Goal: Information Seeking & Learning: Understand process/instructions

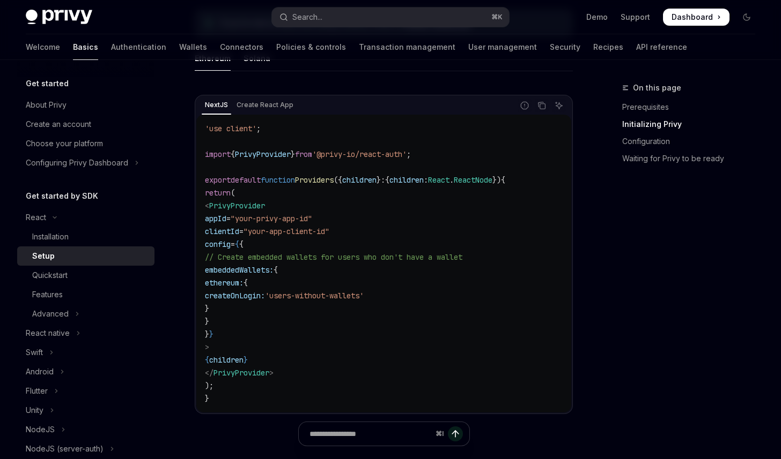
scroll to position [337, 0]
click at [393, 91] on div "NextJS Create React App Report incorrect code Copy Ask AI 'use client' ; import…" at bounding box center [384, 258] width 378 height 347
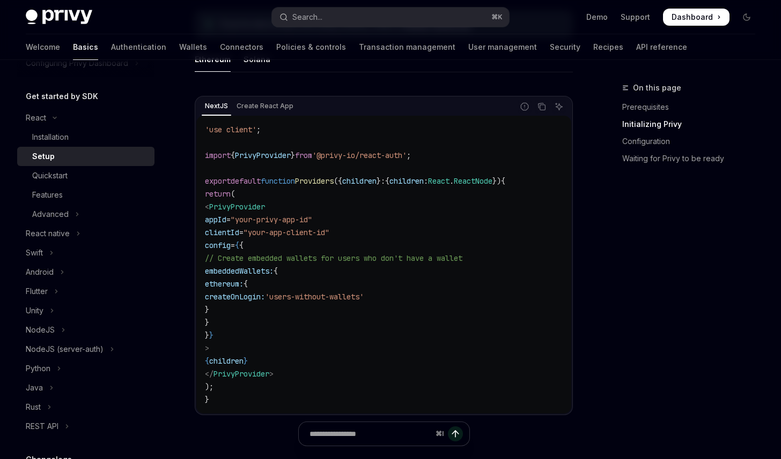
scroll to position [0, 0]
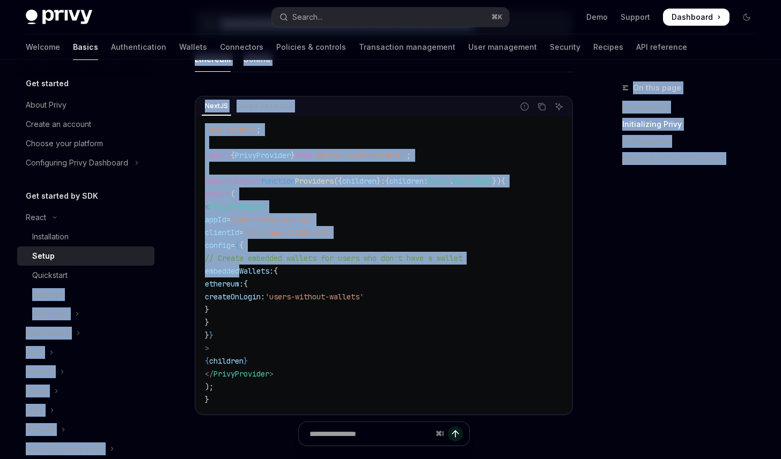
drag, startPoint x: 172, startPoint y: 270, endPoint x: 170, endPoint y: 277, distance: 6.6
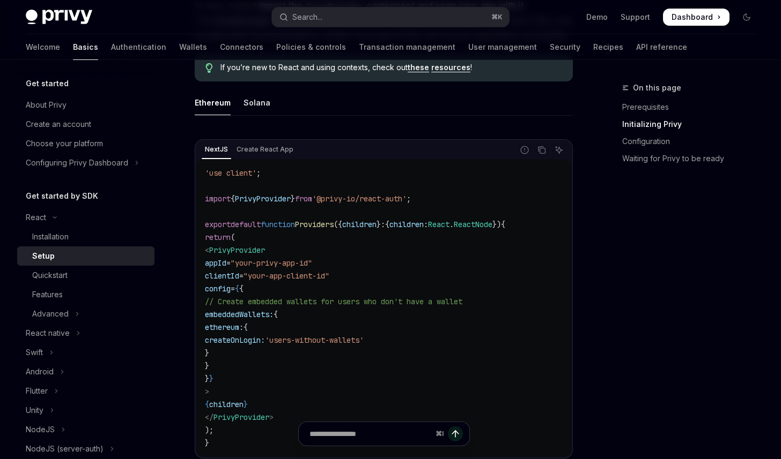
scroll to position [306, 0]
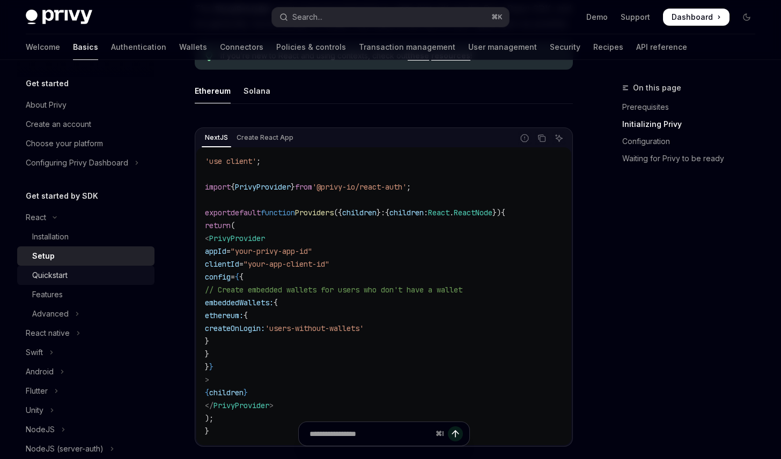
click at [39, 277] on div "Quickstart" at bounding box center [49, 275] width 35 height 13
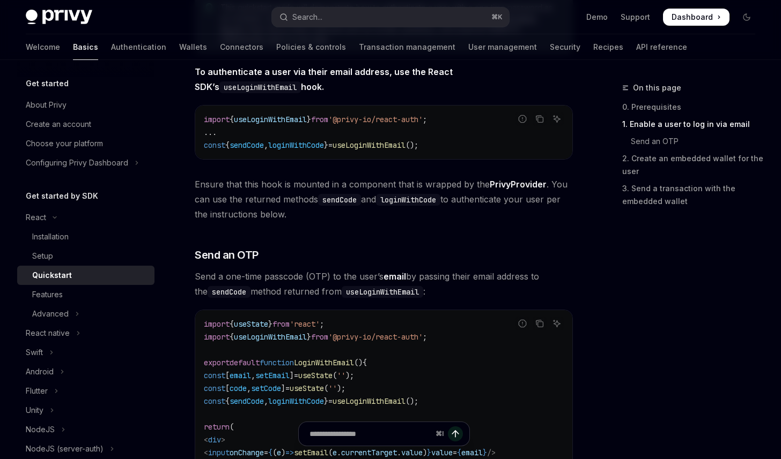
scroll to position [499, 0]
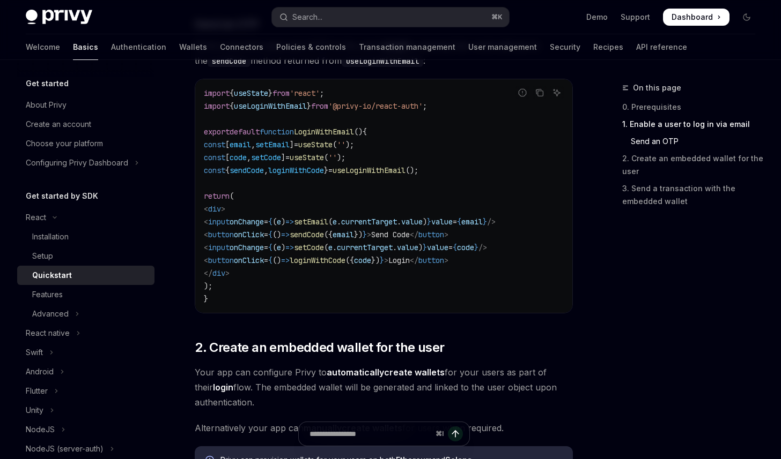
click at [200, 272] on div "import { useState } from 'react' ; import { useLoginWithEmail } from '@privy-io…" at bounding box center [383, 196] width 377 height 234
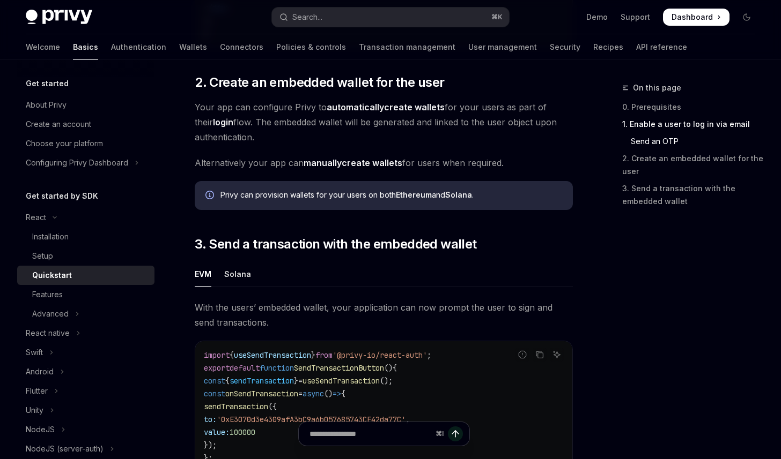
scroll to position [1110, 0]
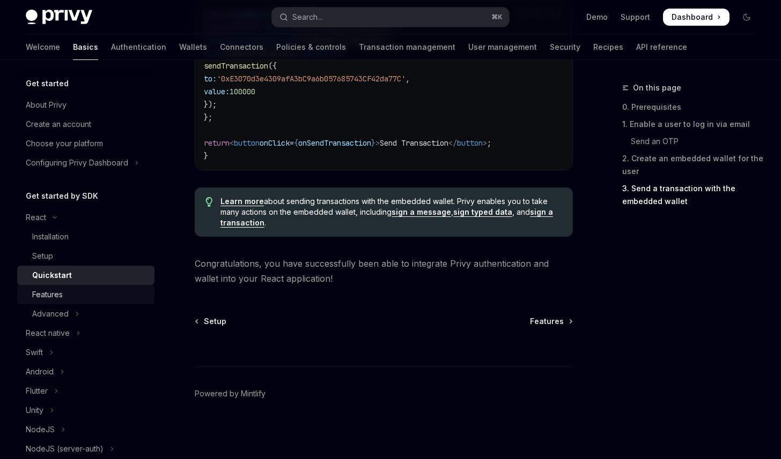
click at [75, 295] on div "Features" at bounding box center [90, 294] width 116 height 13
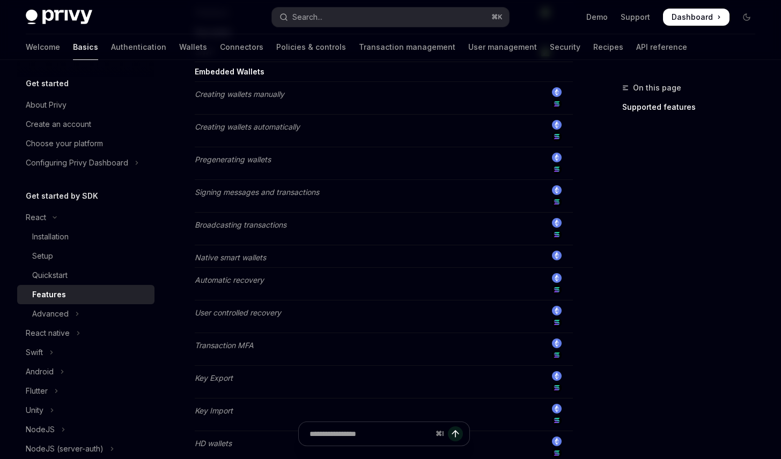
scroll to position [504, 0]
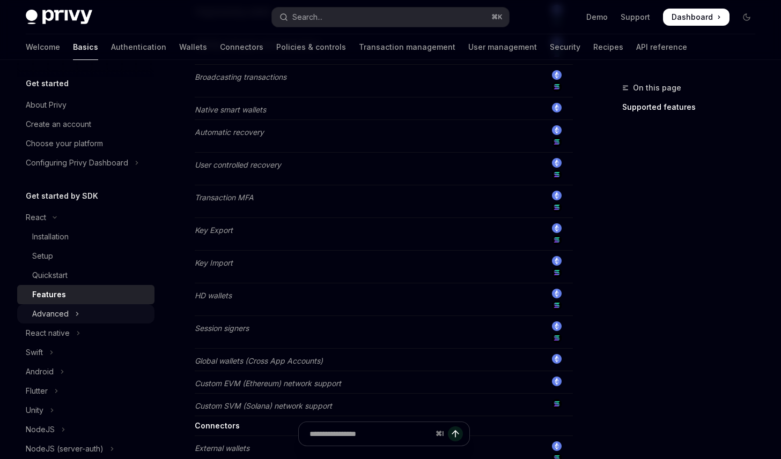
click at [77, 317] on icon "Toggle Advanced section" at bounding box center [77, 314] width 4 height 13
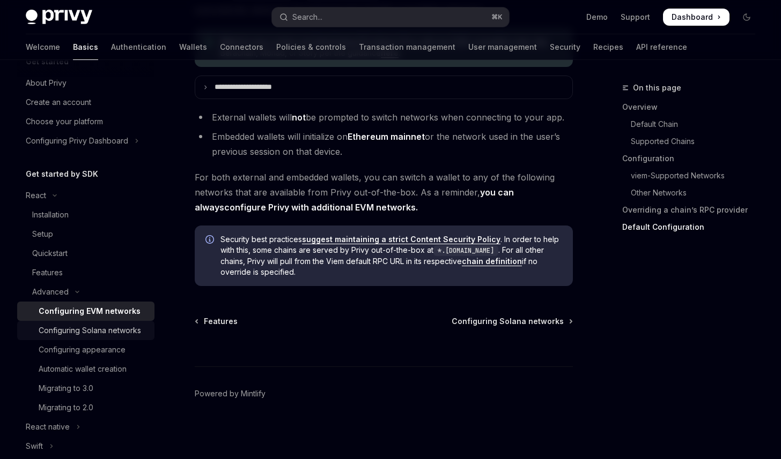
scroll to position [23, 0]
click at [53, 197] on button "React" at bounding box center [85, 194] width 137 height 19
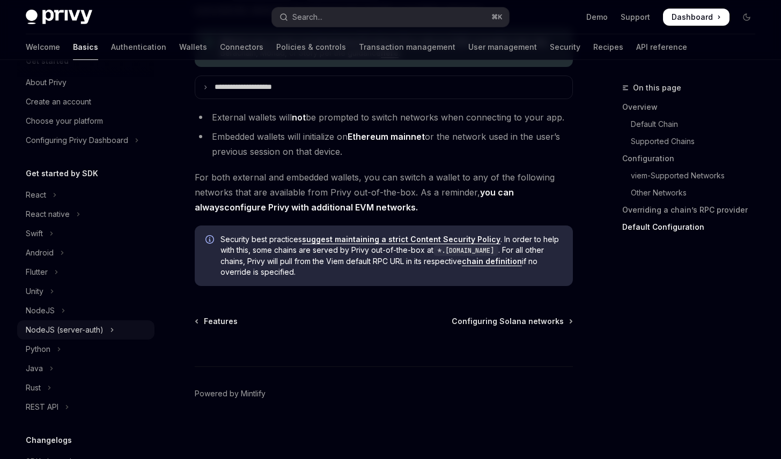
click at [79, 330] on div "NodeJS (server-auth)" at bounding box center [65, 330] width 78 height 13
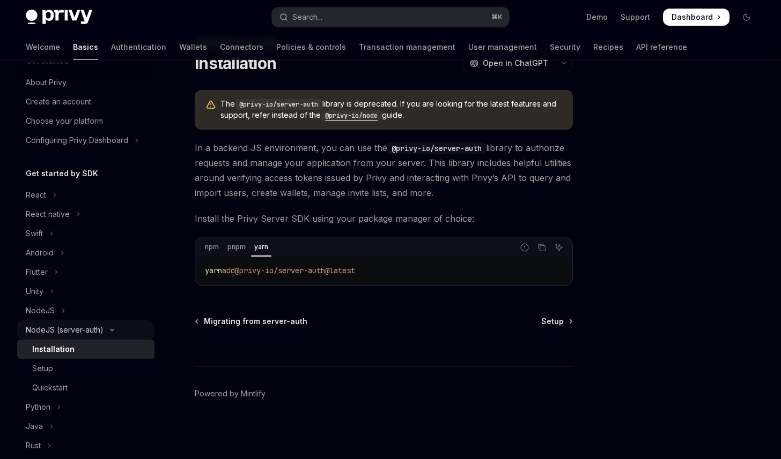
scroll to position [44, 0]
click at [555, 323] on span "Setup" at bounding box center [552, 322] width 23 height 11
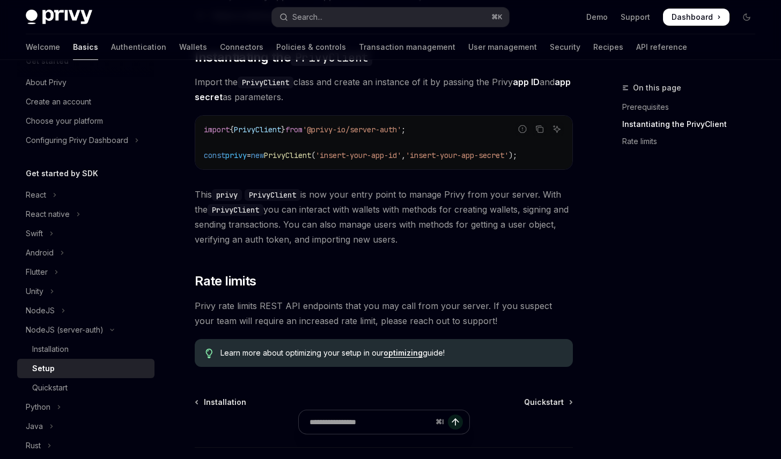
scroll to position [319, 0]
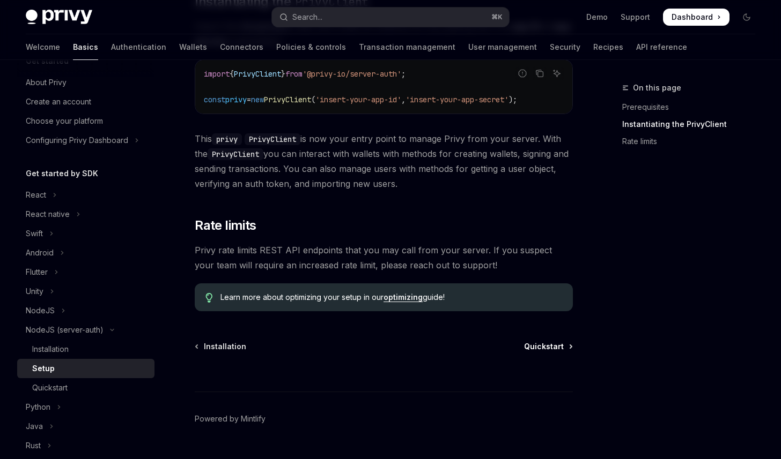
click at [538, 352] on span "Quickstart" at bounding box center [544, 346] width 40 height 11
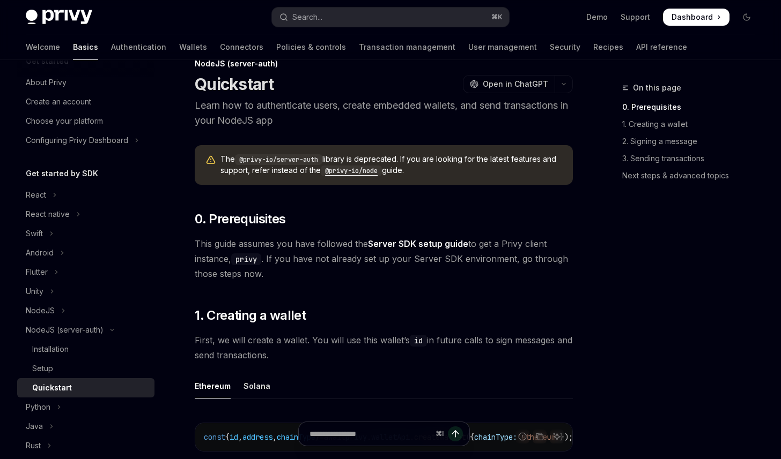
scroll to position [90, 0]
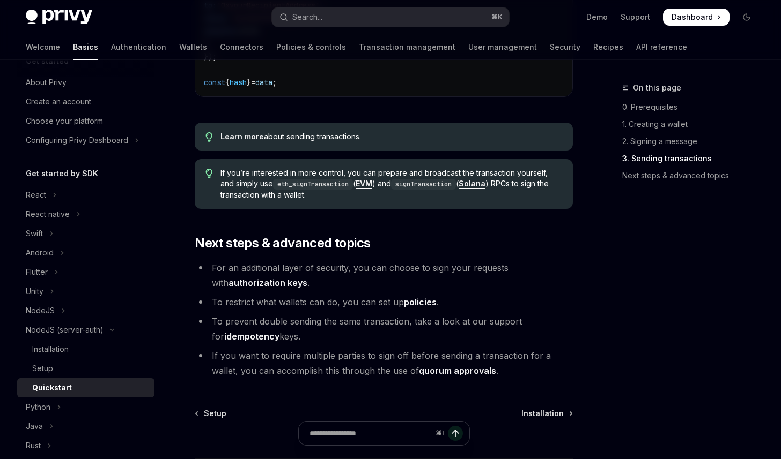
scroll to position [1126, 0]
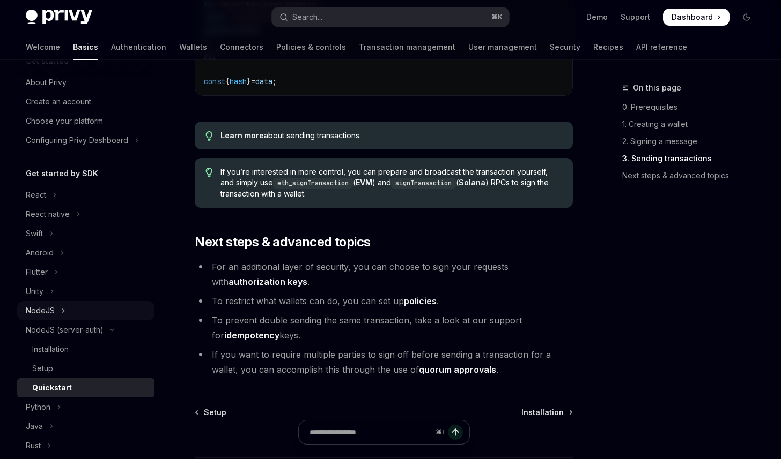
click at [49, 308] on div "NodeJS" at bounding box center [40, 310] width 29 height 13
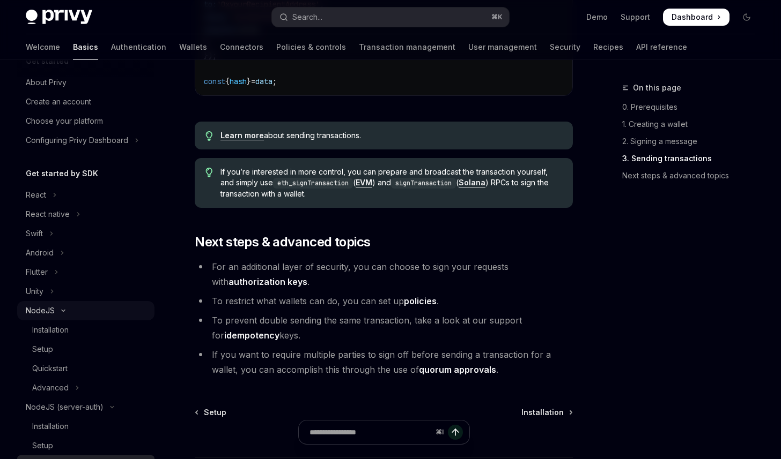
scroll to position [44, 0]
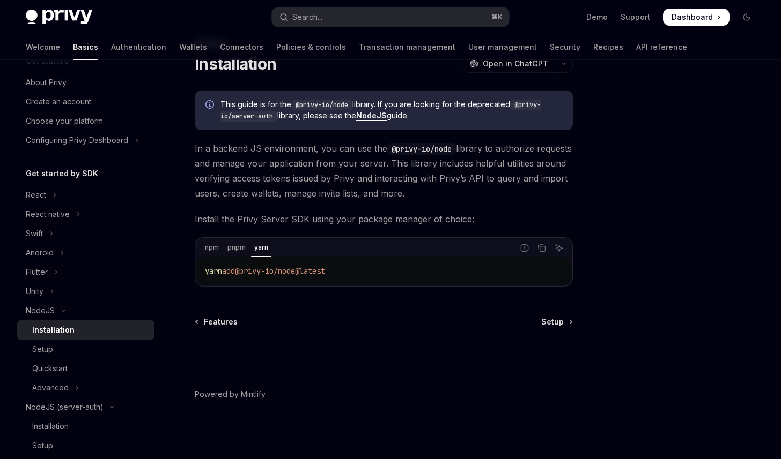
click at [587, 338] on div "NodeJS Installation OpenAI Open in ChatGPT OpenAI Open in ChatGPT This guide is…" at bounding box center [390, 238] width 746 height 444
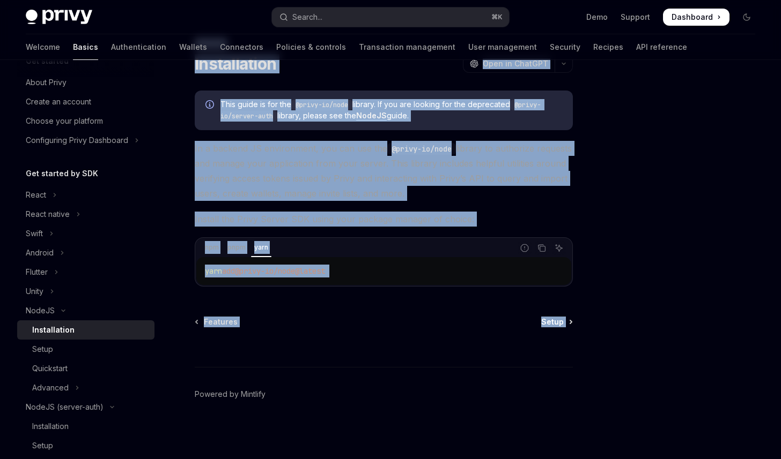
click at [563, 322] on link "Setup" at bounding box center [556, 322] width 31 height 11
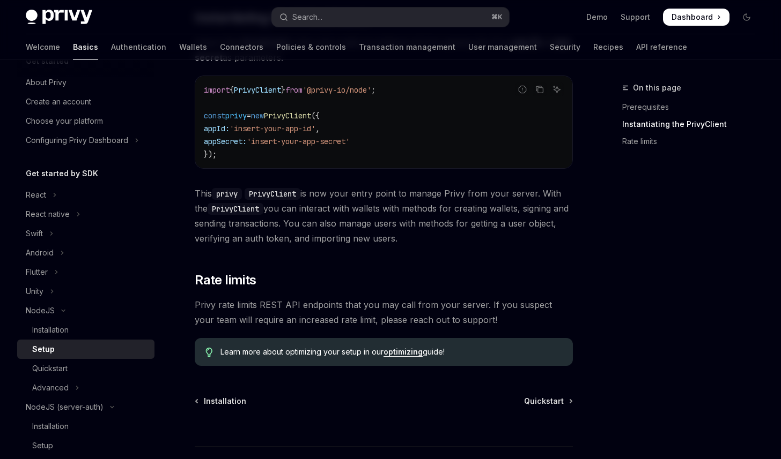
scroll to position [435, 0]
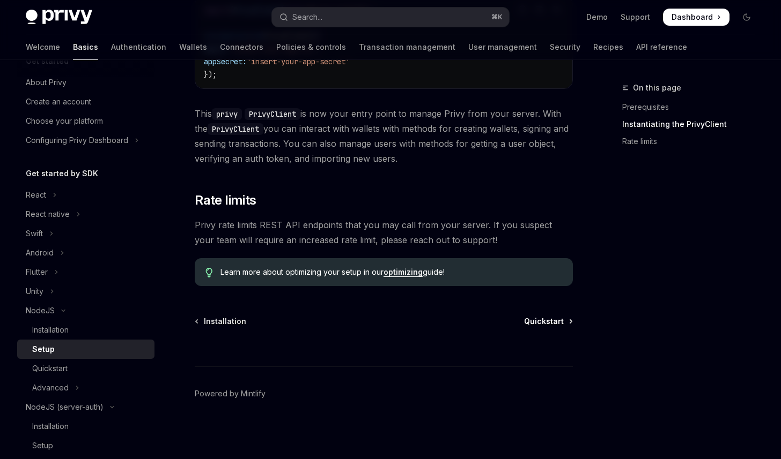
click at [542, 324] on span "Quickstart" at bounding box center [544, 321] width 40 height 11
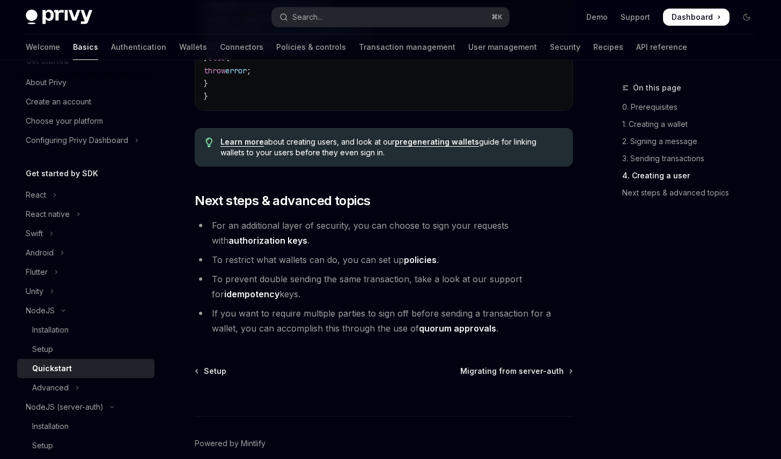
scroll to position [2225, 0]
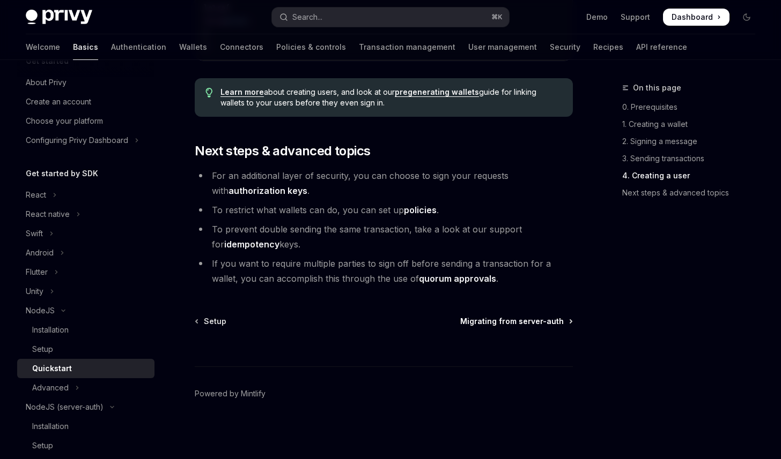
click at [518, 323] on span "Migrating from server-auth" at bounding box center [511, 321] width 103 height 11
type textarea "*"
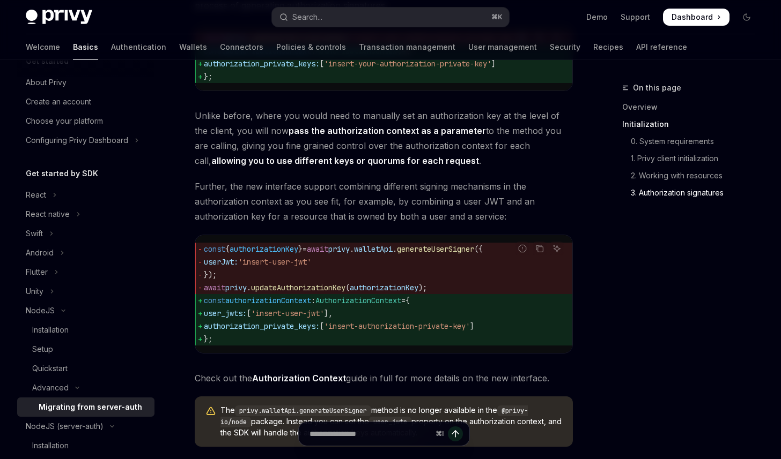
scroll to position [1334, 0]
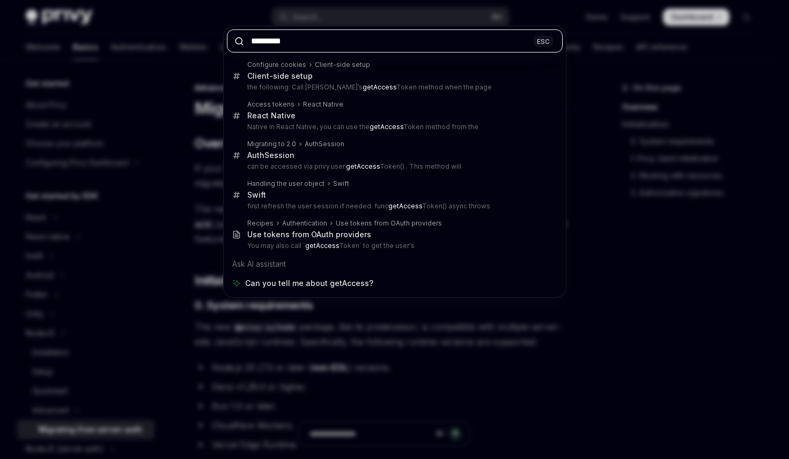
click at [345, 45] on input "*********" at bounding box center [395, 40] width 336 height 23
paste input "*****"
type input "**********"
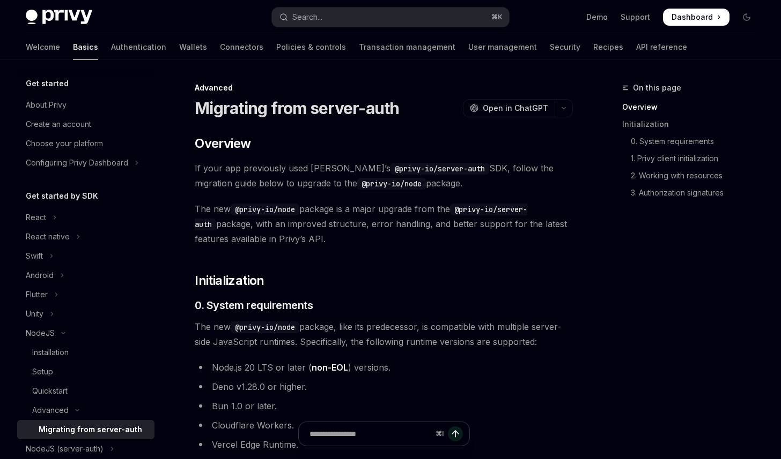
type textarea "*"
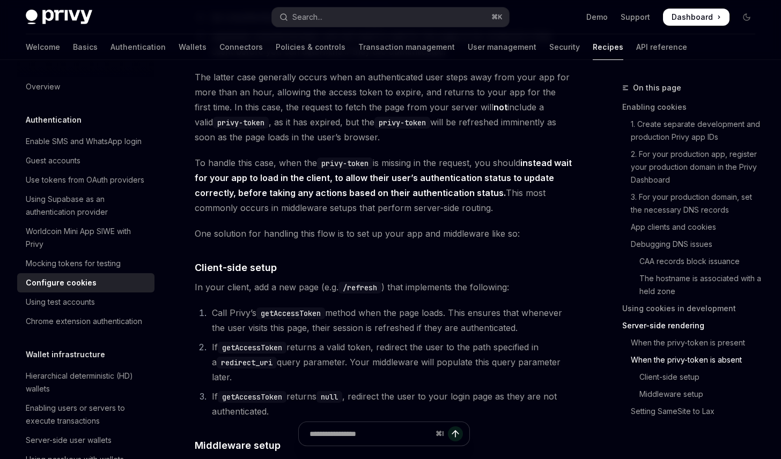
scroll to position [2274, 0]
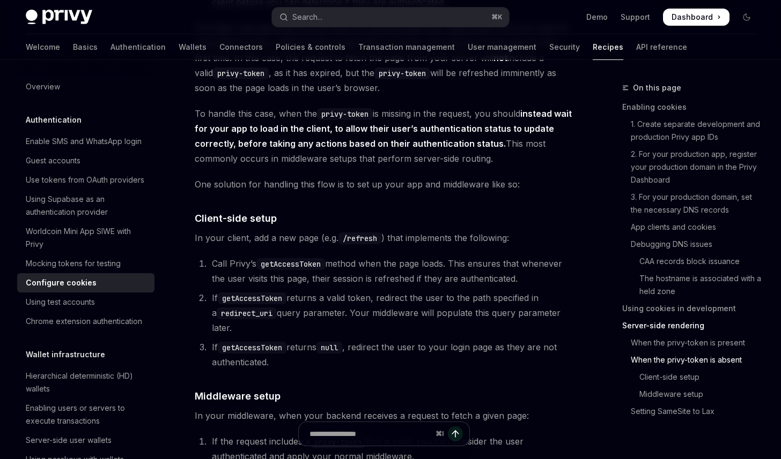
scroll to position [2550, 0]
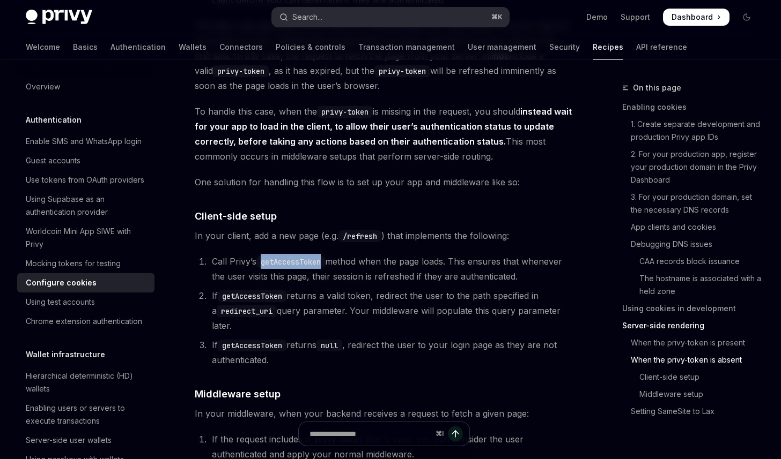
click at [374, 19] on button "Search... ⌘ K" at bounding box center [390, 17] width 237 height 19
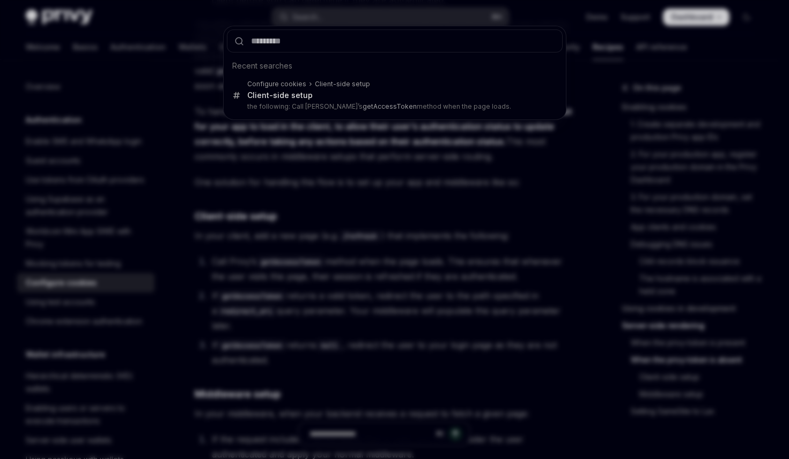
type input "**********"
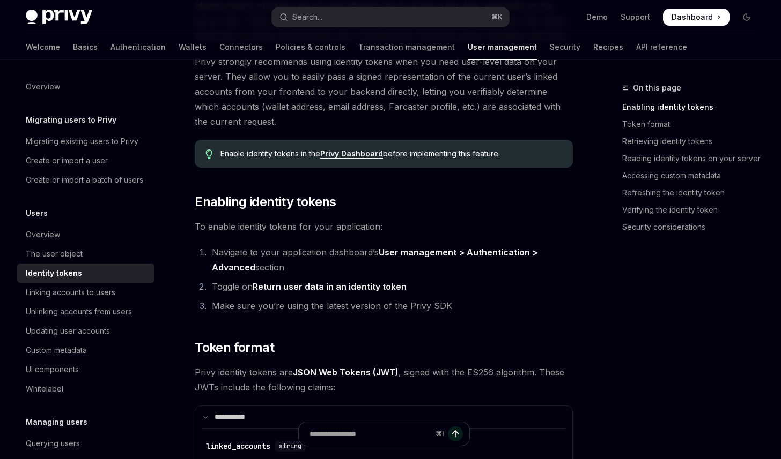
scroll to position [204, 0]
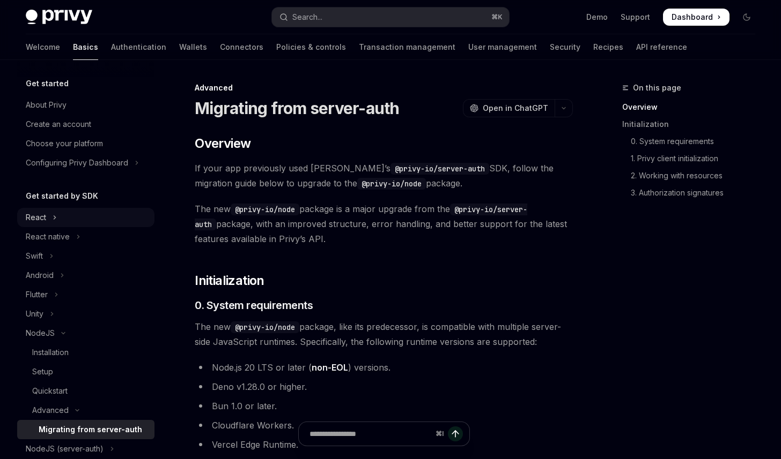
click at [65, 218] on button "React" at bounding box center [85, 217] width 137 height 19
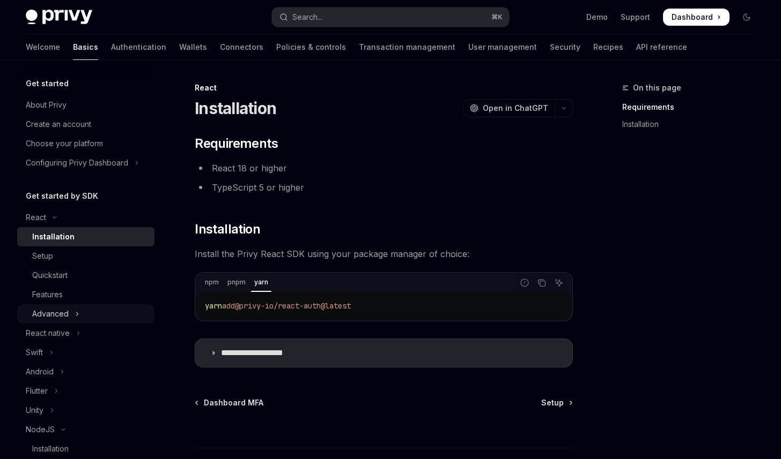
click at [65, 309] on div "Advanced" at bounding box center [50, 314] width 36 height 13
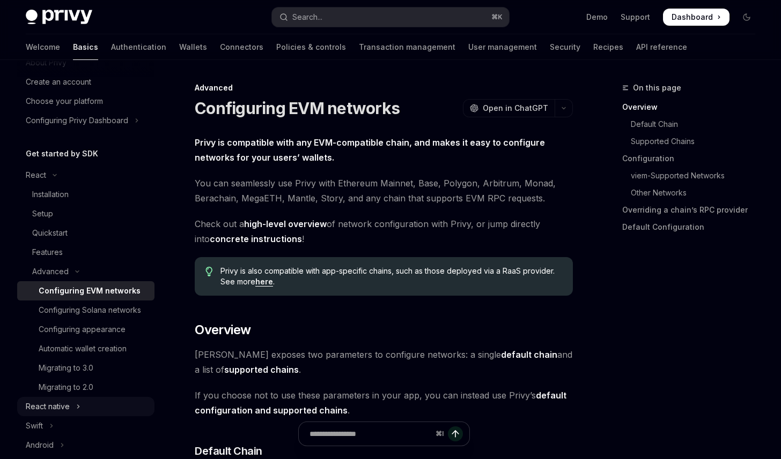
scroll to position [116, 0]
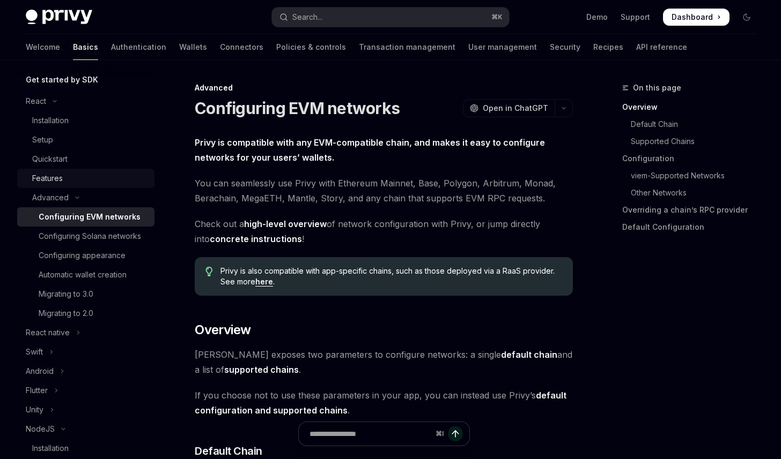
click at [63, 179] on div "Features" at bounding box center [90, 178] width 116 height 13
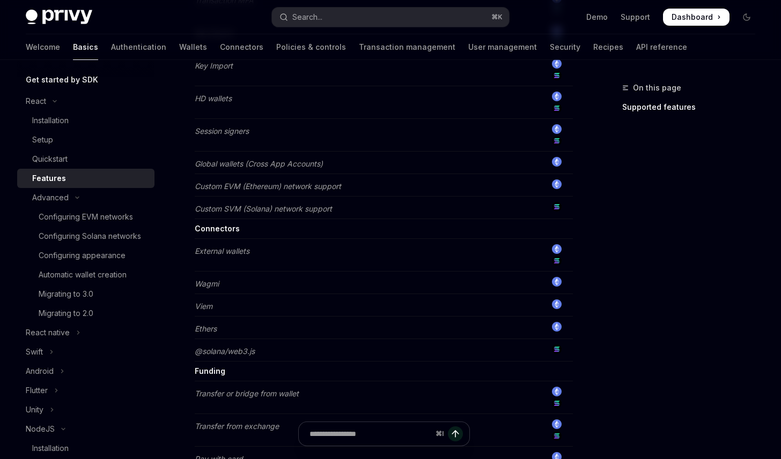
scroll to position [895, 0]
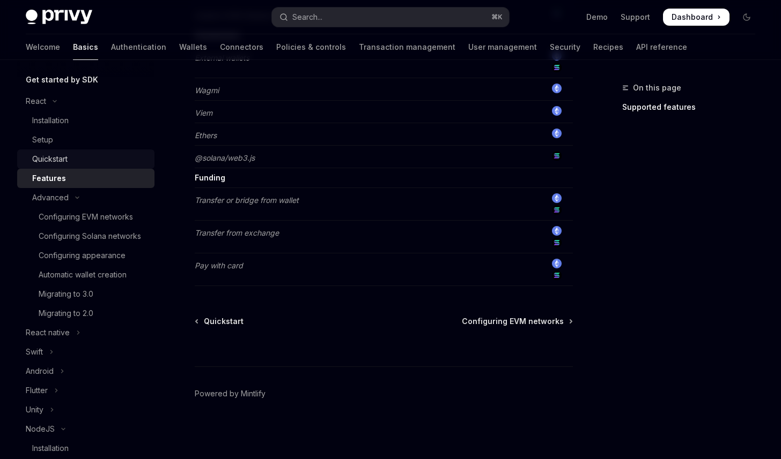
click at [44, 166] on link "Quickstart" at bounding box center [85, 159] width 137 height 19
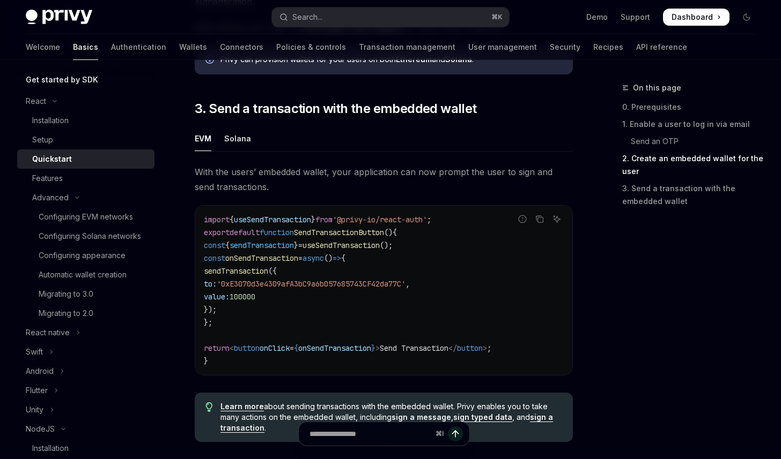
scroll to position [902, 0]
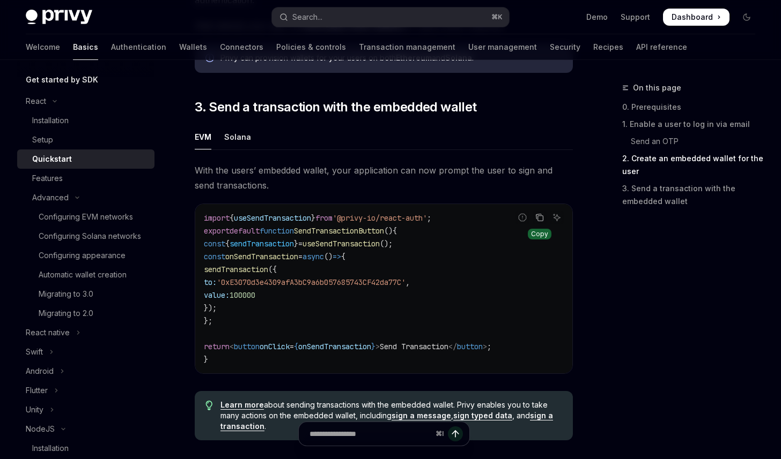
click at [535, 222] on icon "Copy the contents from the code block" at bounding box center [539, 217] width 9 height 9
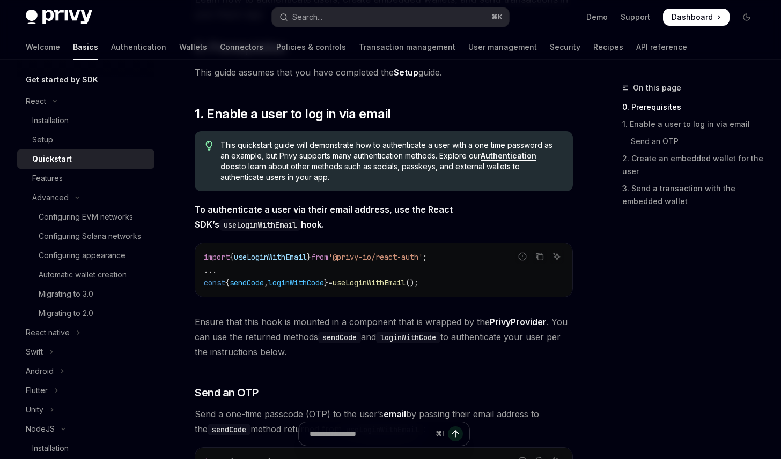
scroll to position [0, 0]
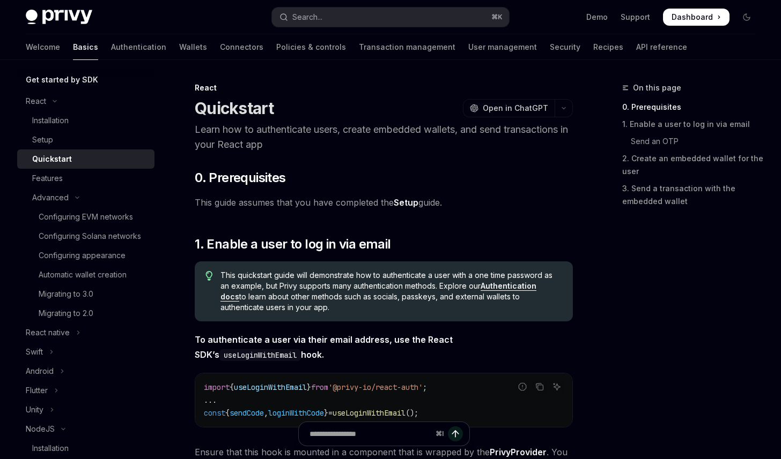
click at [330, 100] on div "Quickstart OpenAI Open in ChatGPT" at bounding box center [384, 108] width 378 height 19
click at [58, 118] on div "Installation" at bounding box center [50, 120] width 36 height 13
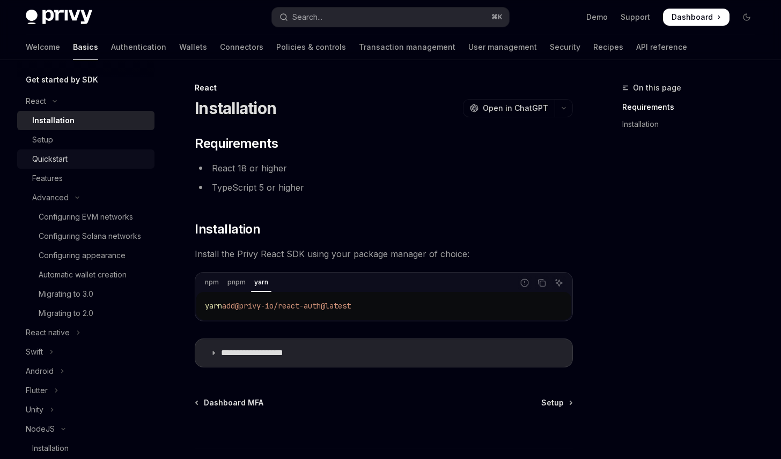
click at [69, 159] on div "Quickstart" at bounding box center [90, 159] width 116 height 13
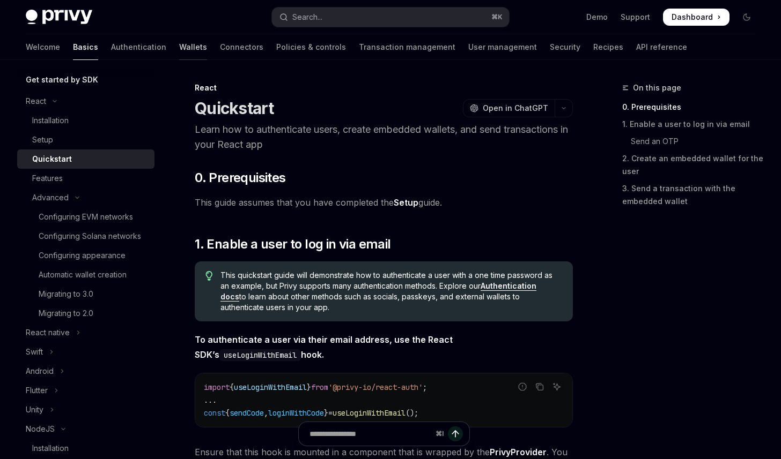
click at [179, 48] on link "Wallets" at bounding box center [193, 47] width 28 height 26
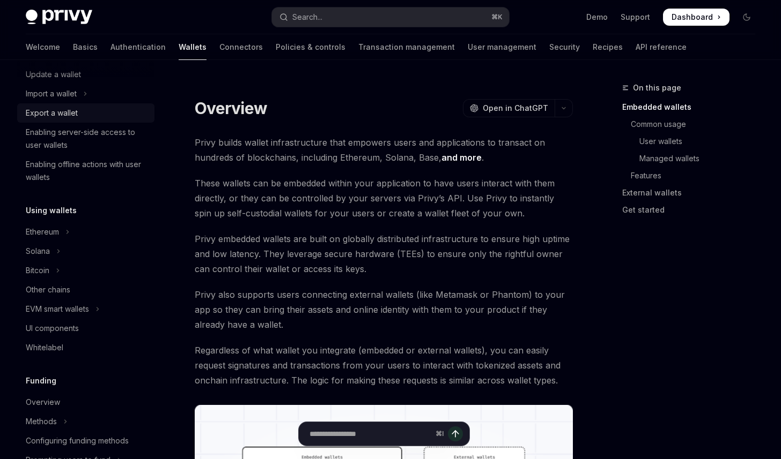
scroll to position [226, 0]
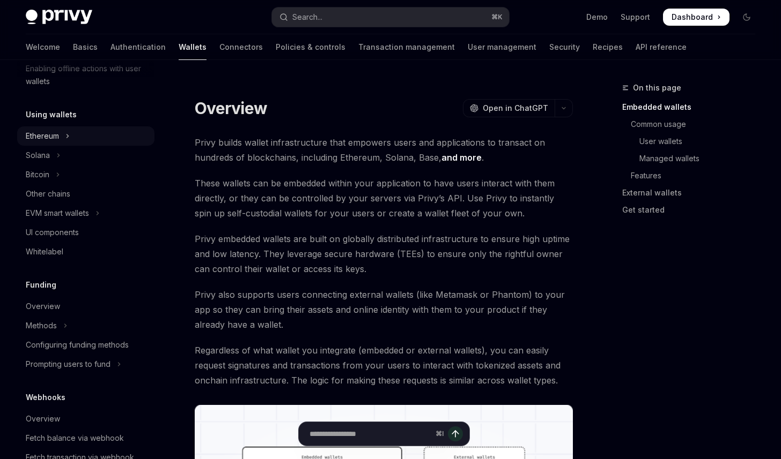
click at [51, 140] on div "Ethereum" at bounding box center [42, 136] width 33 height 13
type textarea "*"
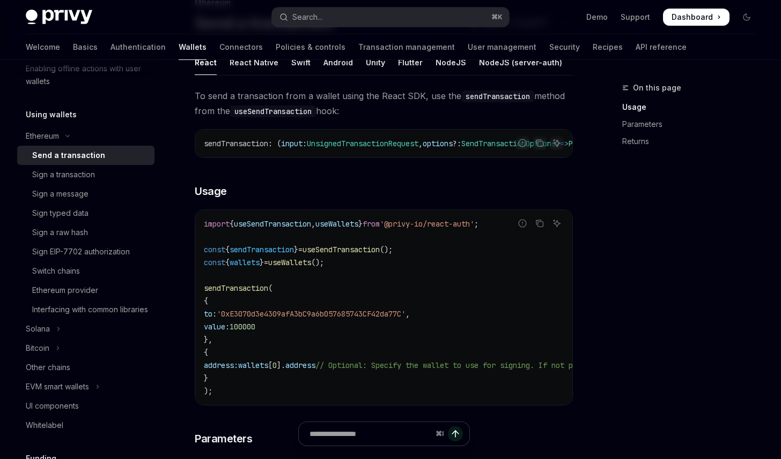
scroll to position [99, 0]
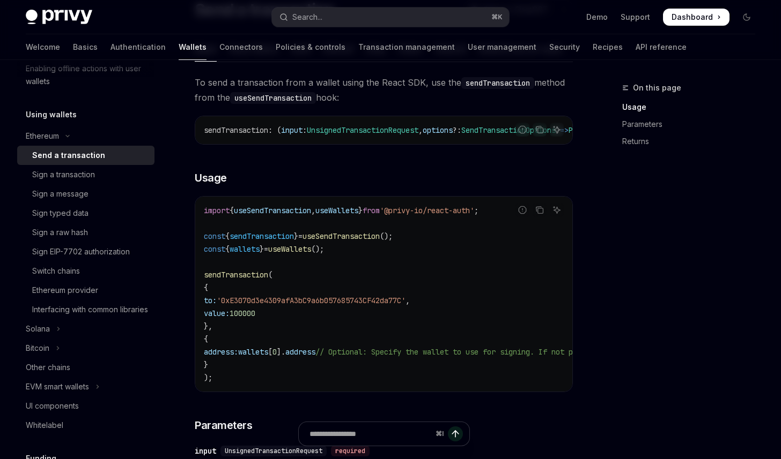
drag, startPoint x: 382, startPoint y: 403, endPoint x: 432, endPoint y: 406, distance: 50.0
click at [432, 392] on div "import { useSendTransaction , useWallets } from '@privy-io/react-auth' ; const …" at bounding box center [383, 294] width 377 height 195
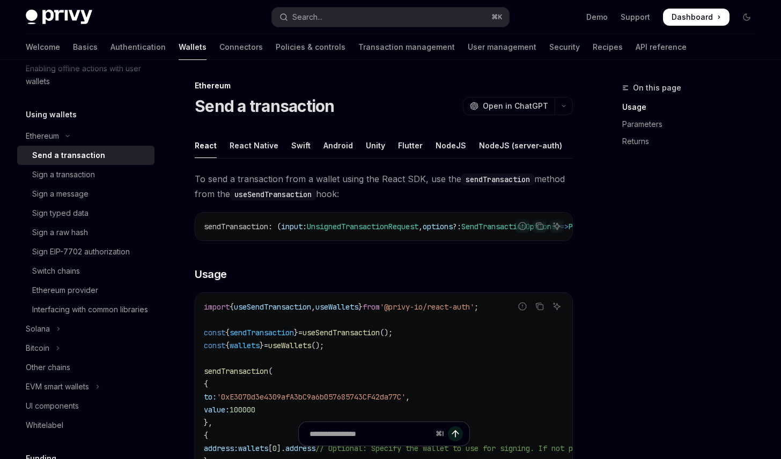
scroll to position [2, 0]
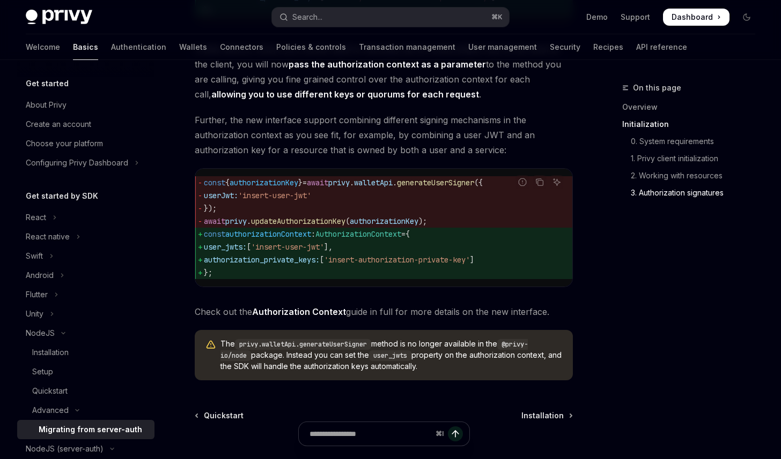
scroll to position [23, 0]
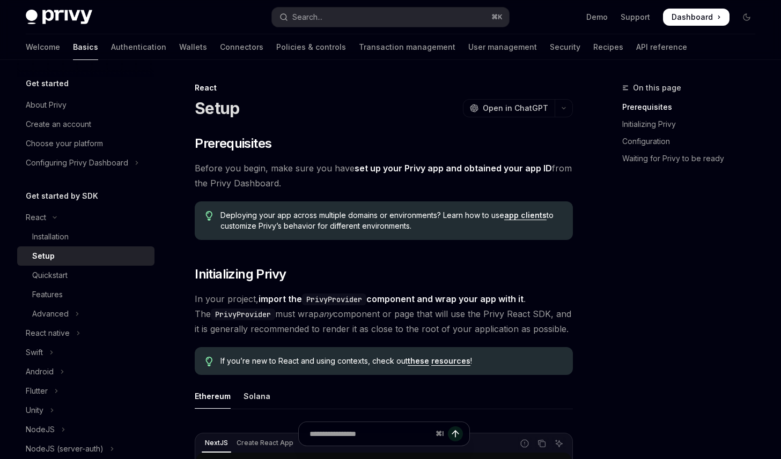
click at [715, 19] on span at bounding box center [696, 17] width 66 height 17
